Goal: Communication & Community: Answer question/provide support

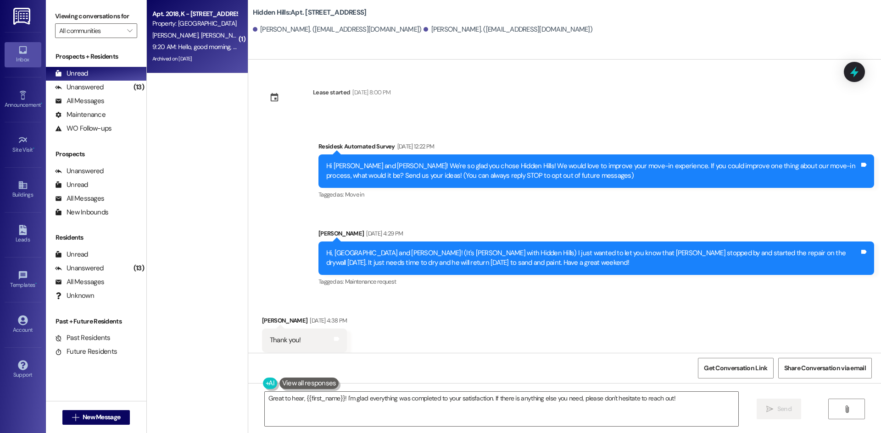
scroll to position [2441, 0]
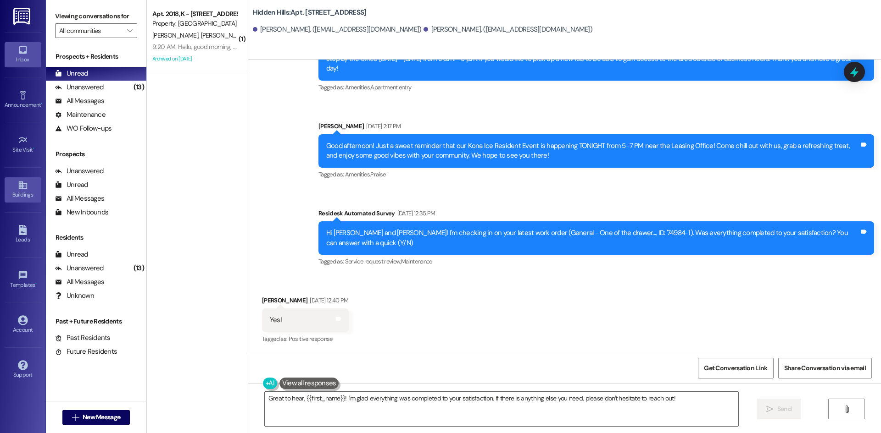
click at [21, 187] on icon at bounding box center [22, 186] width 8 height 8
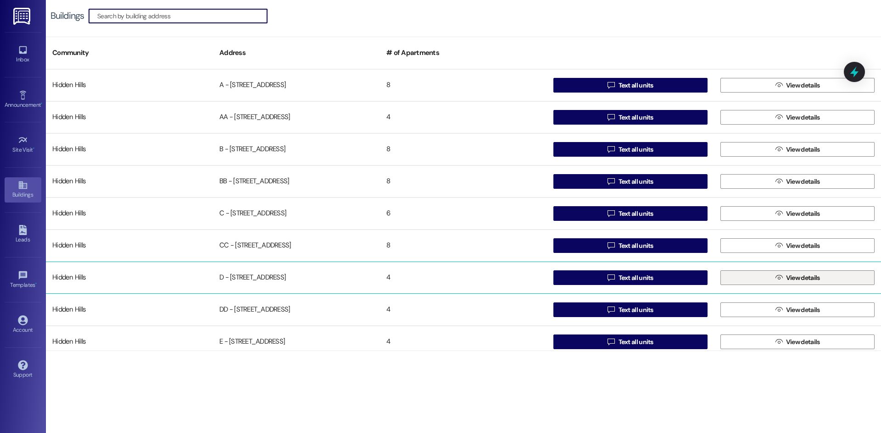
click at [789, 276] on span "View details" at bounding box center [803, 278] width 34 height 10
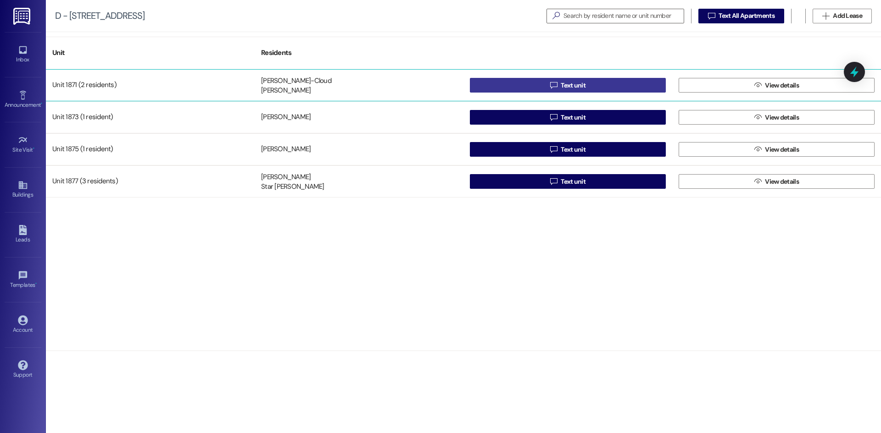
click at [580, 85] on span "Text unit" at bounding box center [572, 86] width 25 height 10
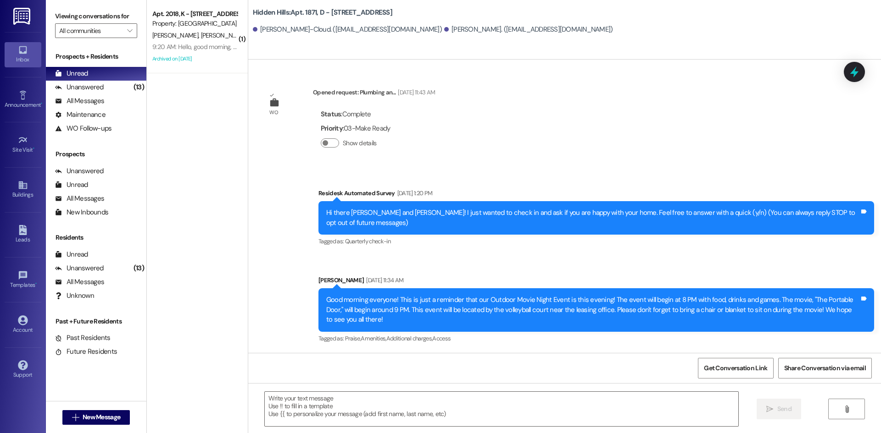
scroll to position [11231, 0]
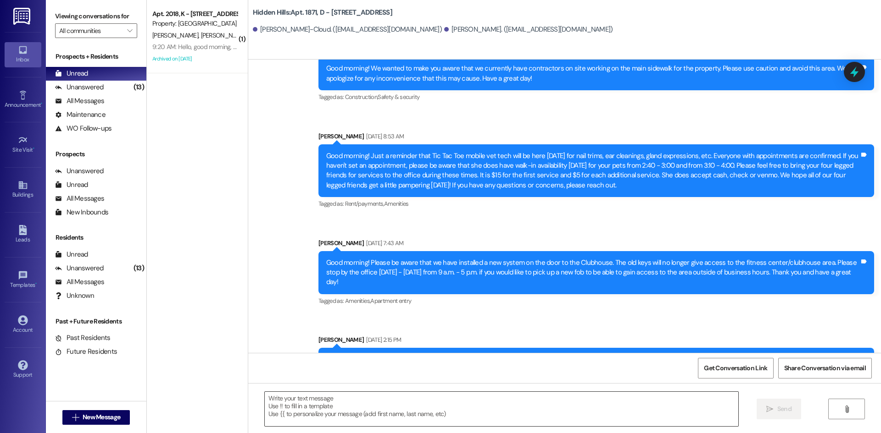
click at [483, 400] on textarea at bounding box center [501, 409] width 473 height 34
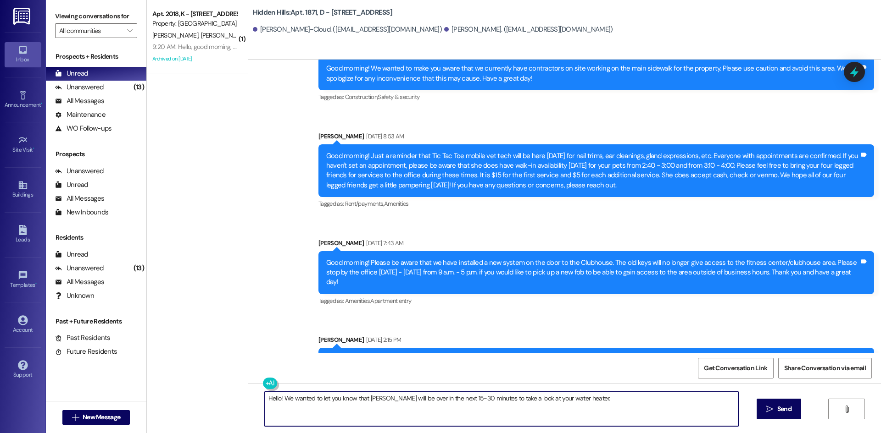
type textarea "Hello! We wanted to let you know that Simon will be over in the next 15-30 minu…"
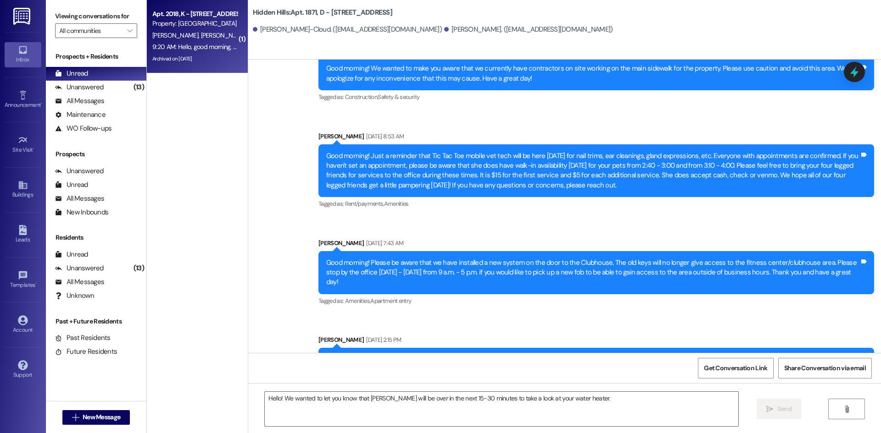
click at [215, 32] on div "M. Amir S. Henriquez" at bounding box center [194, 35] width 87 height 11
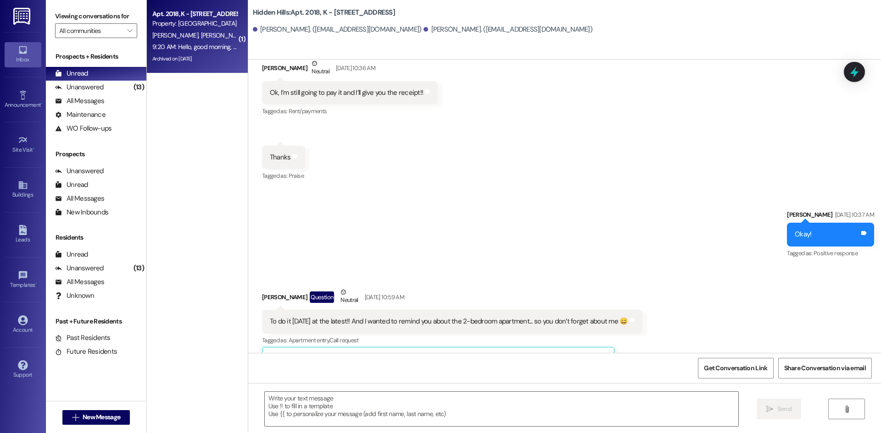
scroll to position [22829, 0]
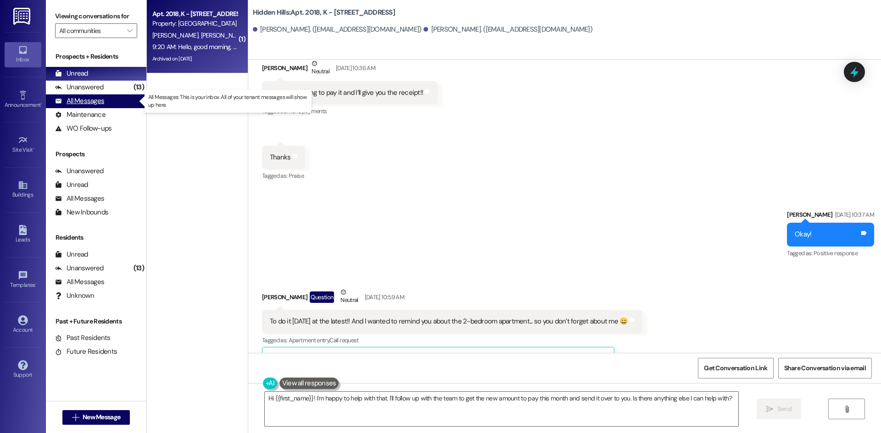
click at [108, 98] on div "All Messages (undefined)" at bounding box center [96, 101] width 100 height 14
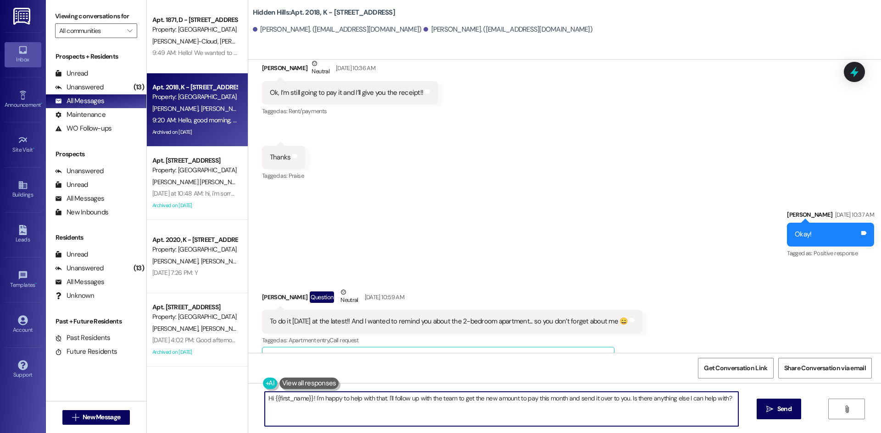
click at [498, 405] on textarea "Hi {{first_name}}! I'm happy to help with that. I'll follow up with the team to…" at bounding box center [501, 409] width 473 height 34
type textarea "Hi [PERSON_NAME]! Your new amount to pay is $1,405 per month"
click at [793, 416] on button " Send" at bounding box center [778, 409] width 44 height 21
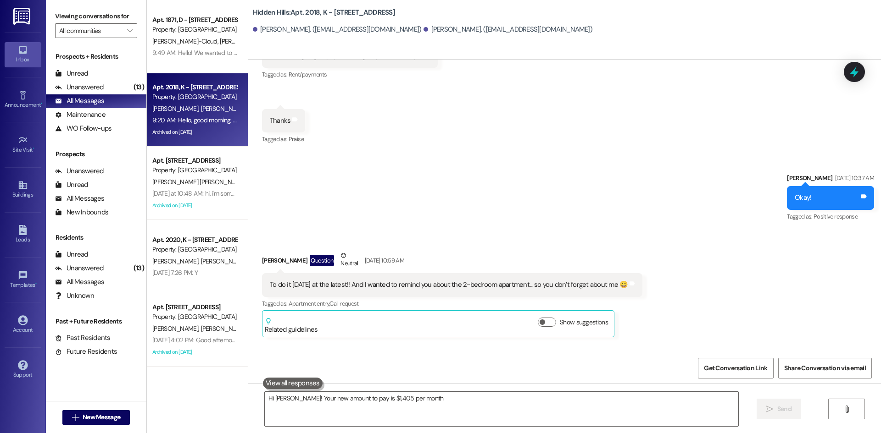
scroll to position [22892, 0]
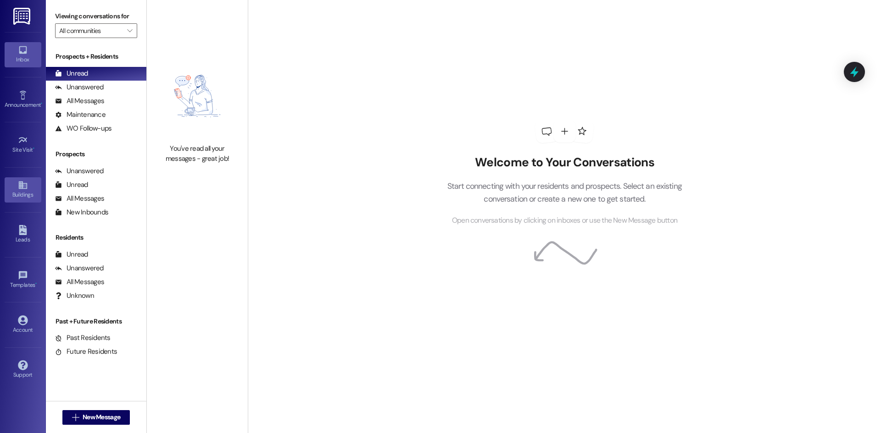
click at [24, 193] on div "Buildings" at bounding box center [23, 194] width 46 height 9
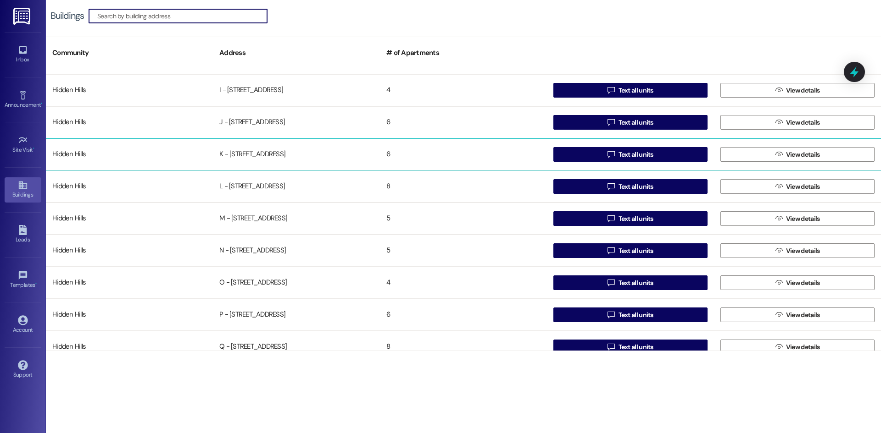
scroll to position [413, 0]
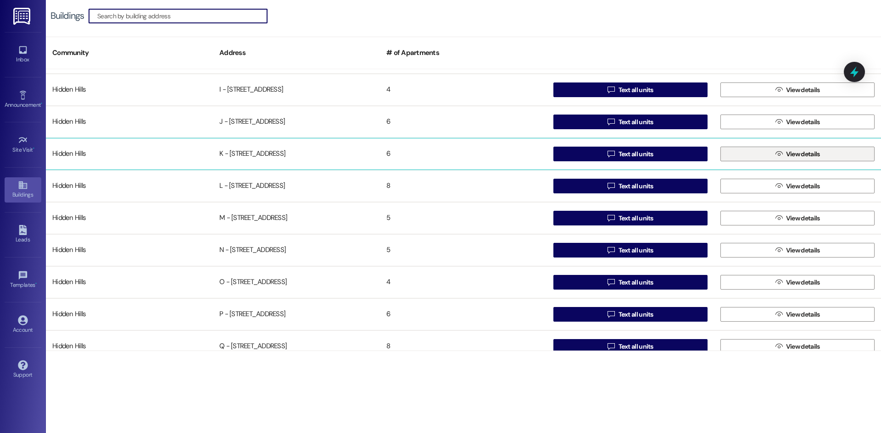
click at [762, 153] on button " View details" at bounding box center [797, 154] width 154 height 15
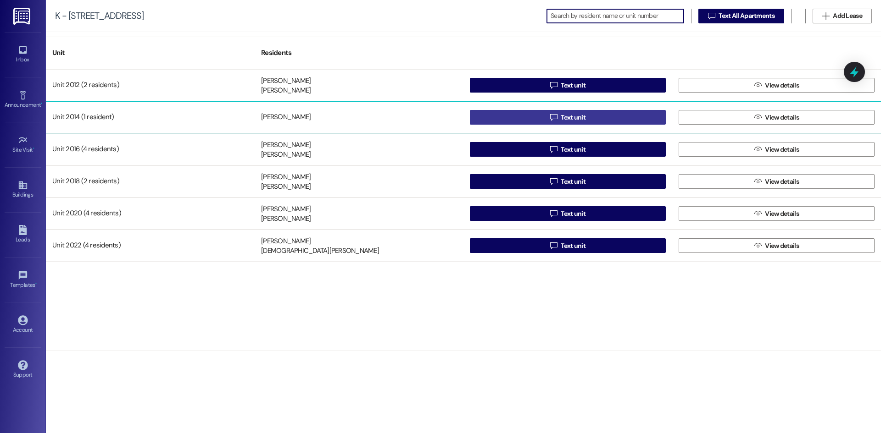
click at [599, 118] on button " Text unit" at bounding box center [568, 117] width 196 height 15
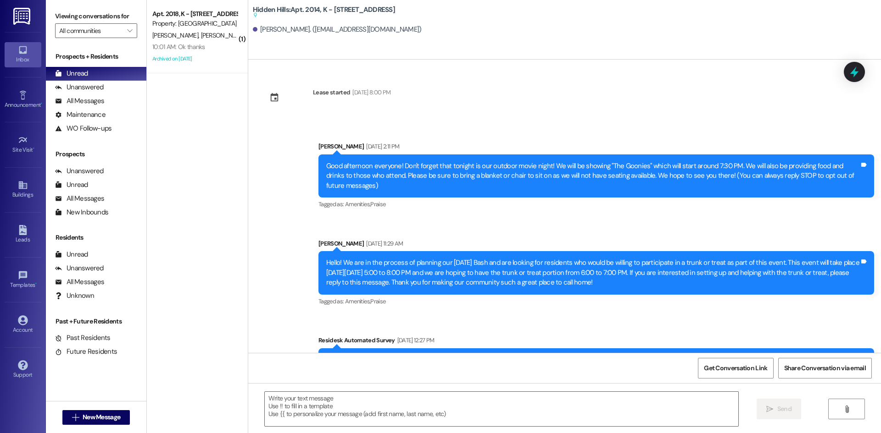
type textarea "Fetching suggested responses. Please feel free to read through the conversation…"
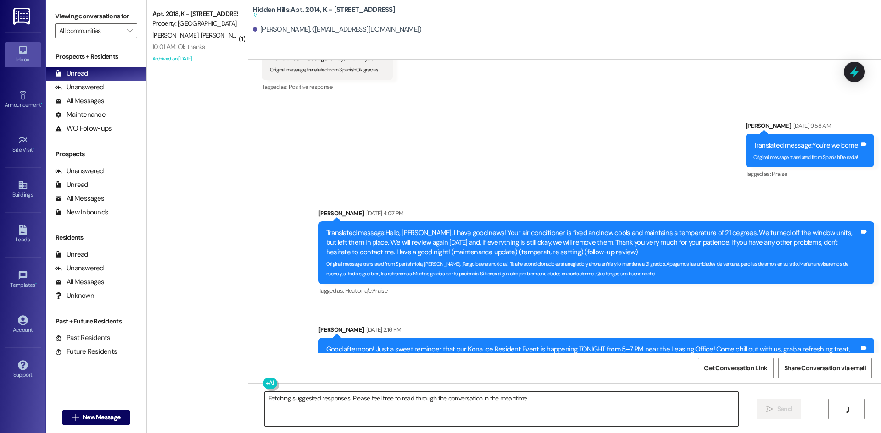
click at [577, 400] on textarea "Fetching suggested responses. Please feel free to read through the conversation…" at bounding box center [501, 409] width 473 height 34
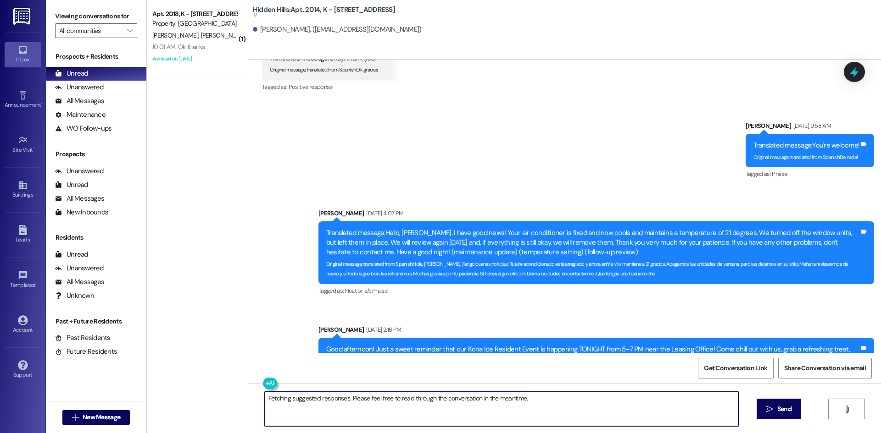
click at [577, 400] on textarea "Fetching suggested responses. Please feel free to read through the conversation…" at bounding box center [501, 409] width 473 height 34
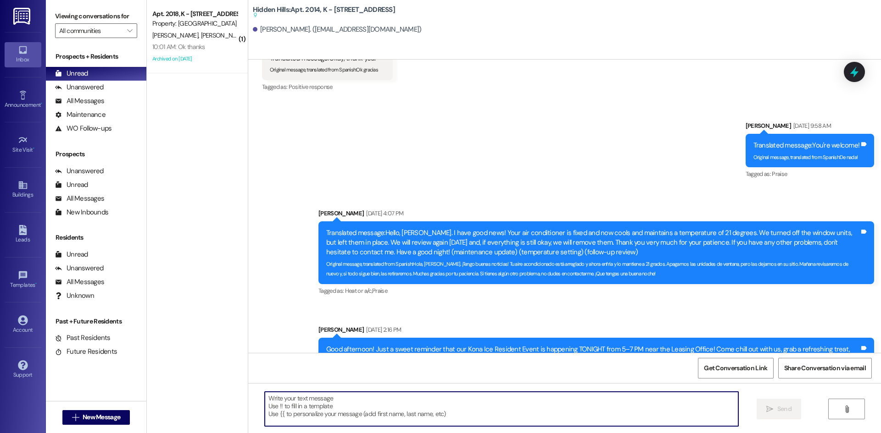
paste textarea "[PERSON_NAME], quería informarte que Servicios Comerciales vendrá mañana por la…"
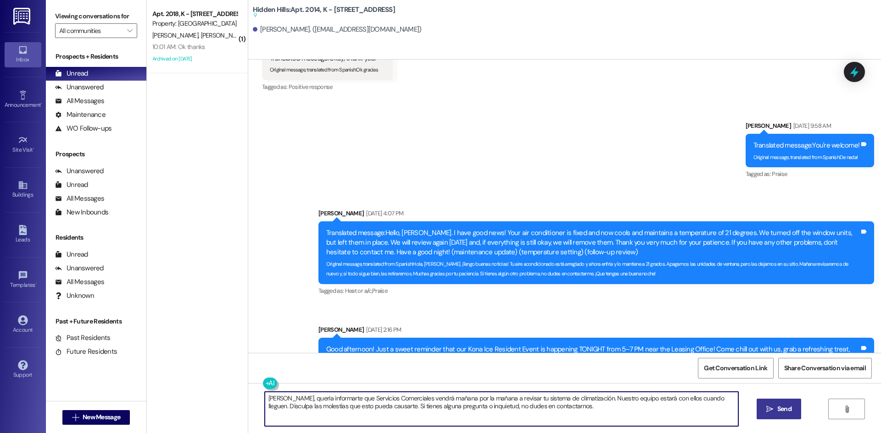
type textarea "[PERSON_NAME], quería informarte que Servicios Comerciales vendrá mañana por la…"
click at [767, 409] on icon "" at bounding box center [769, 409] width 7 height 7
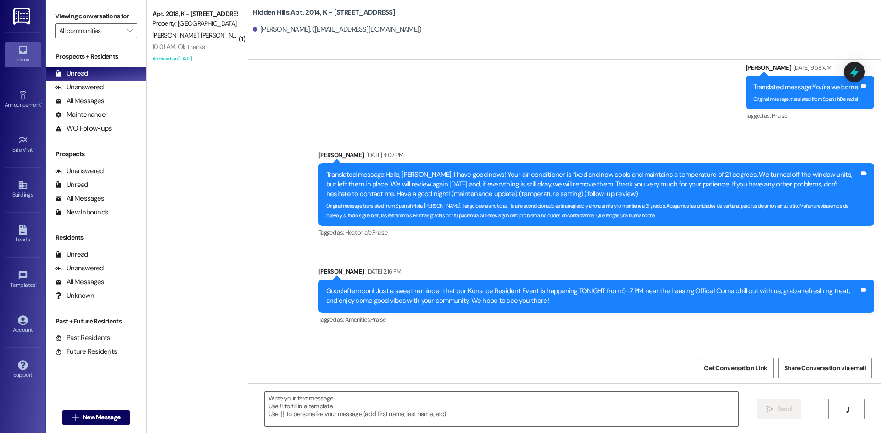
scroll to position [11699, 0]
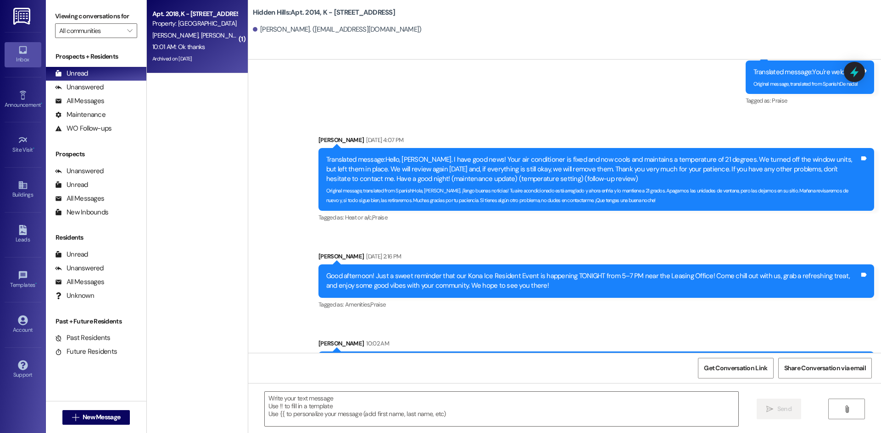
click at [214, 46] on div "10:01 AM: Ok thanks 10:01 AM: Ok thanks" at bounding box center [194, 46] width 87 height 11
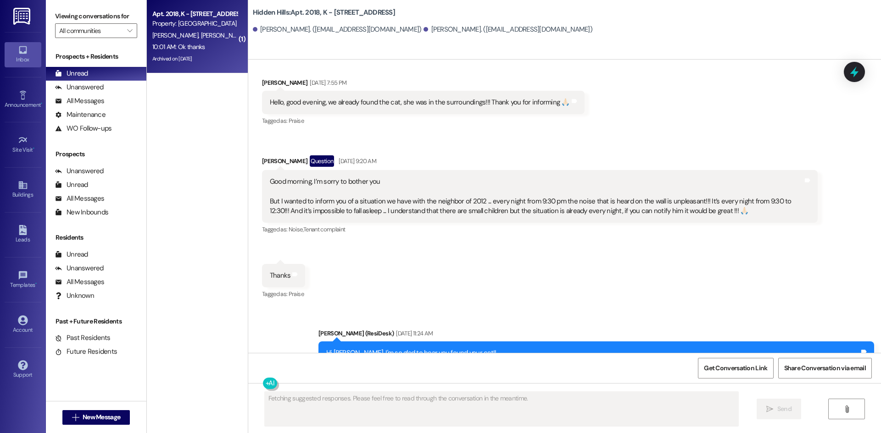
scroll to position [22983, 0]
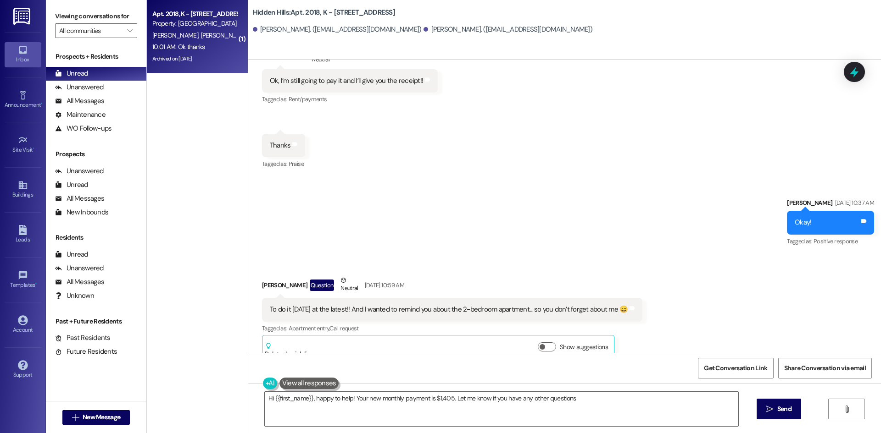
type textarea "Hi {{first_name}}, happy to help! Your new monthly payment is $1,405. Let me kn…"
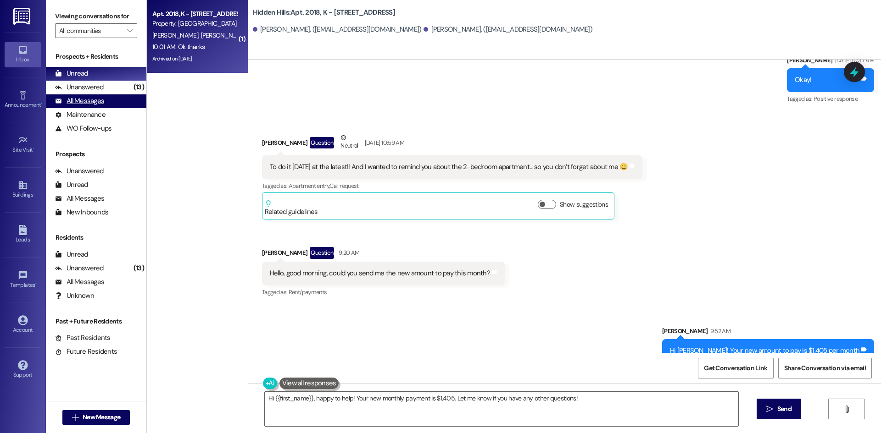
click at [100, 105] on div "All Messages" at bounding box center [79, 101] width 49 height 10
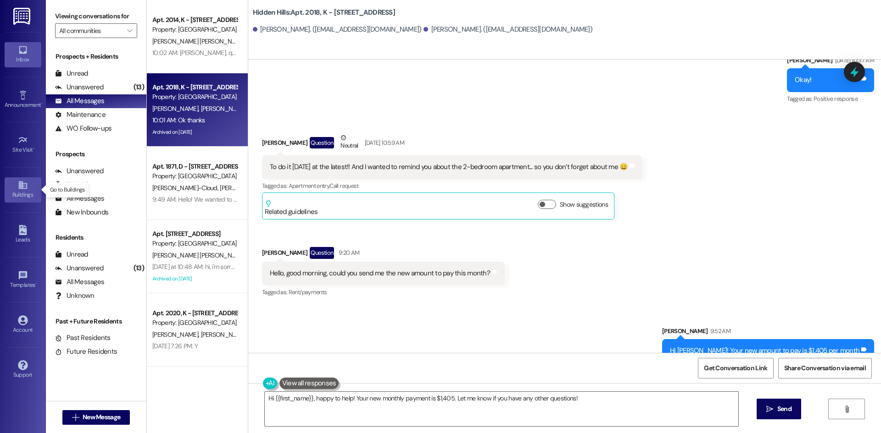
click at [22, 191] on div "Buildings" at bounding box center [23, 194] width 46 height 9
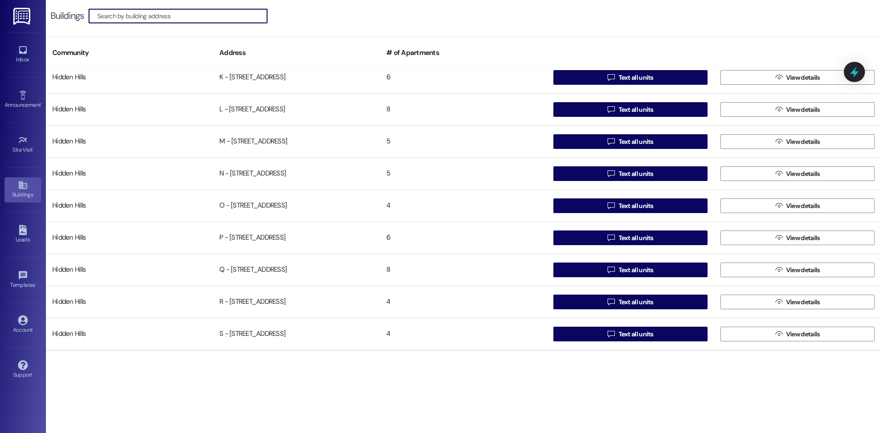
scroll to position [550, 0]
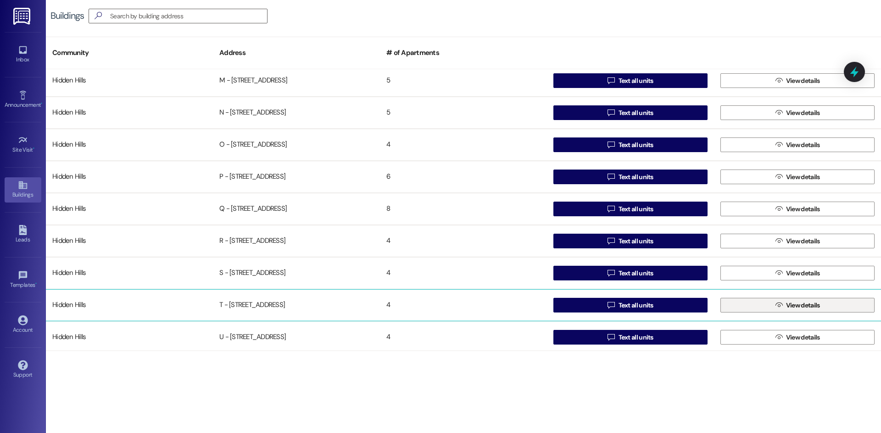
click at [798, 309] on span "View details" at bounding box center [803, 306] width 34 height 10
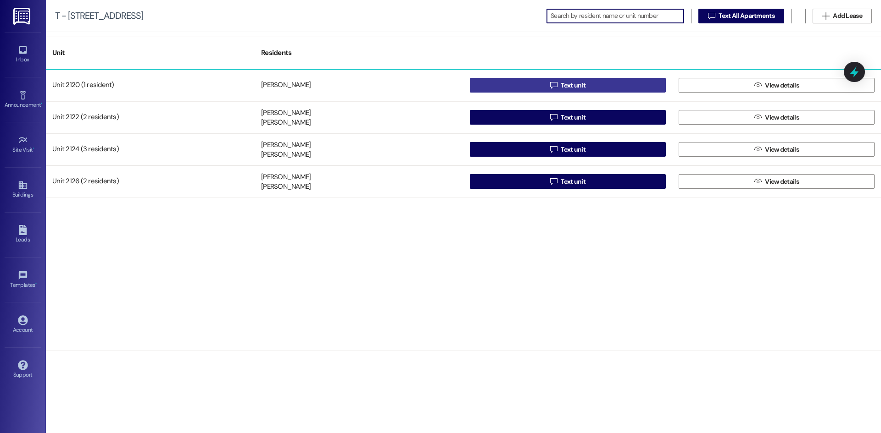
click at [641, 81] on button " Text unit" at bounding box center [568, 85] width 196 height 15
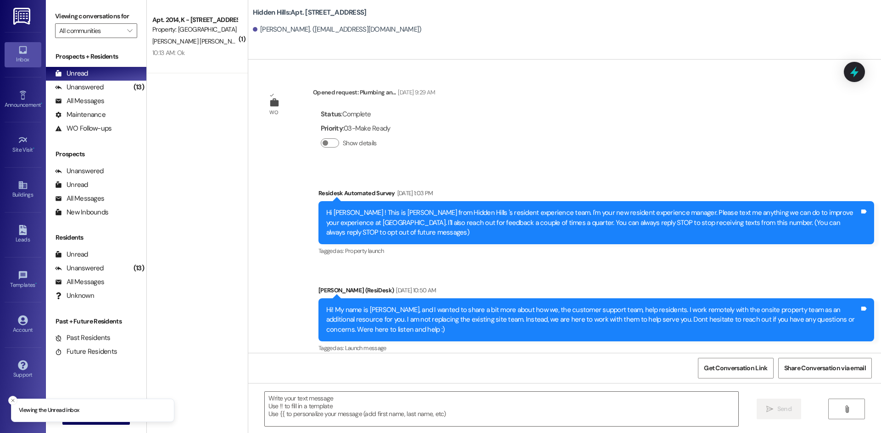
type textarea "Fetching suggested responses. Please feel free to read through the conversation…"
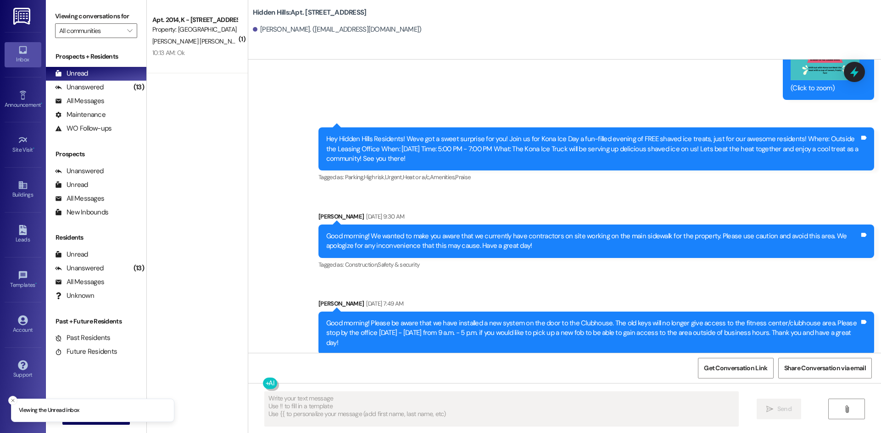
scroll to position [14318, 0]
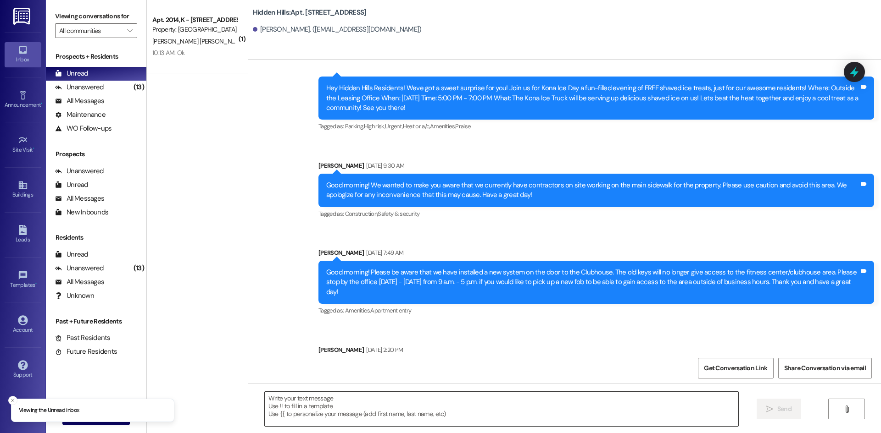
click at [398, 413] on textarea at bounding box center [501, 409] width 473 height 34
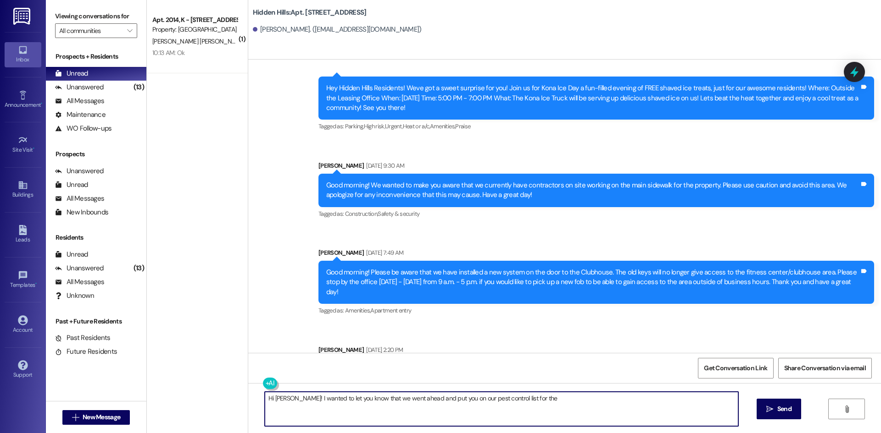
click at [554, 409] on textarea "Hi [PERSON_NAME]! I wanted to let you know that we went ahead and put you on ou…" at bounding box center [501, 409] width 473 height 34
type textarea "Hi [PERSON_NAME]! I wanted to let you know that we went ahead and put you on ou…"
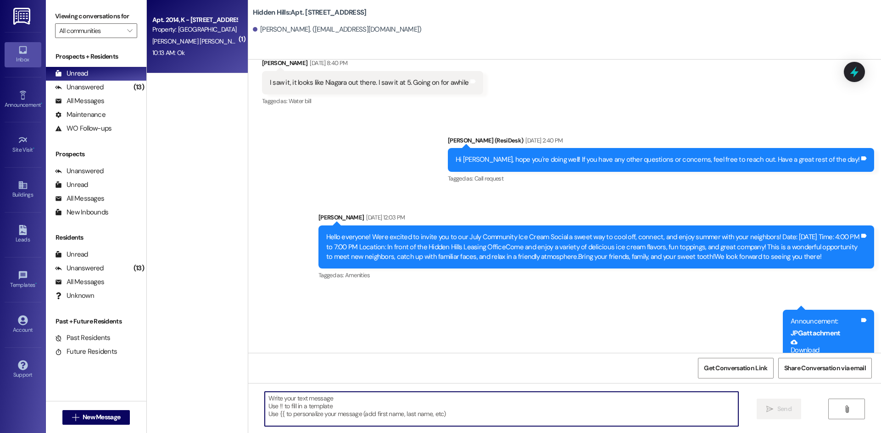
scroll to position [12829, 0]
